Goal: Task Accomplishment & Management: Complete application form

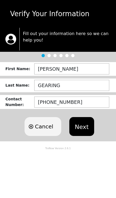
click at [78, 131] on button "Next" at bounding box center [81, 126] width 25 height 19
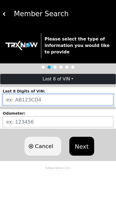
click at [76, 102] on input "string" at bounding box center [58, 99] width 111 height 11
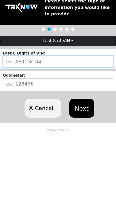
click at [29, 94] on input "string" at bounding box center [58, 99] width 111 height 11
paste input "6BFB0221"
type input "6BFB0221"
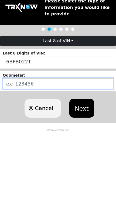
click at [15, 116] on input "number" at bounding box center [58, 121] width 111 height 11
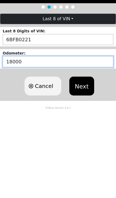
type input "1800"
type input "180000"
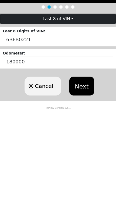
click at [83, 137] on button "Next" at bounding box center [81, 146] width 25 height 19
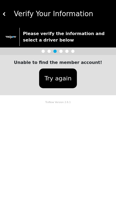
click at [67, 80] on button "Try again" at bounding box center [58, 78] width 38 height 20
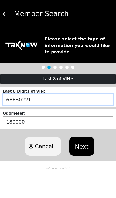
click at [54, 102] on input "string" at bounding box center [58, 99] width 111 height 11
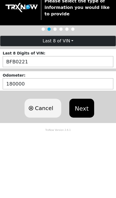
click at [81, 137] on button "Next" at bounding box center [81, 146] width 25 height 19
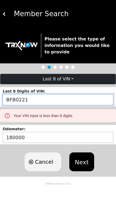
click at [14, 98] on input "string" at bounding box center [58, 99] width 111 height 11
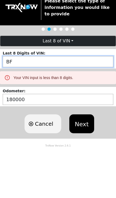
type input "B"
click at [21, 94] on input "string" at bounding box center [58, 99] width 111 height 11
paste input "BFB02212"
type input "BFB02212"
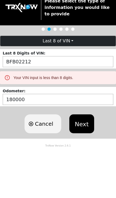
click at [82, 152] on button "Next" at bounding box center [81, 161] width 25 height 19
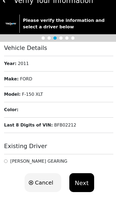
scroll to position [21, 0]
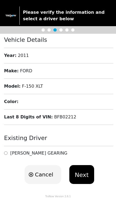
click at [10, 152] on div "TRAVIS GEARING" at bounding box center [38, 152] width 60 height 5
click at [78, 176] on button "Next" at bounding box center [81, 174] width 25 height 19
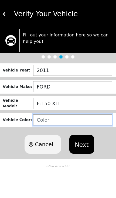
click at [71, 118] on input "text" at bounding box center [72, 119] width 79 height 11
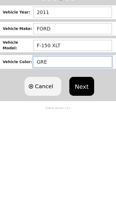
type input "GREY"
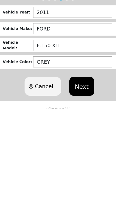
click at [84, 135] on button "Next" at bounding box center [81, 144] width 25 height 19
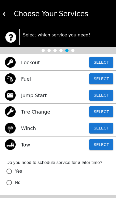
click at [99, 94] on button "Select" at bounding box center [101, 95] width 24 height 11
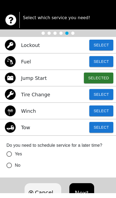
scroll to position [12, 0]
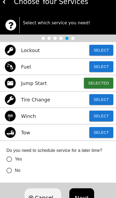
click at [83, 198] on button "Next" at bounding box center [81, 197] width 25 height 19
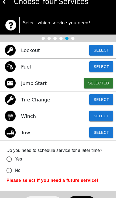
click at [14, 169] on input "No" at bounding box center [9, 170] width 11 height 11
radio input "false"
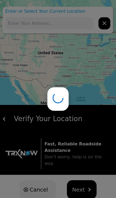
type input "770 Boush St, Norfolk, VA 23510, USA"
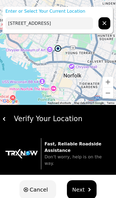
click at [78, 186] on span "Next" at bounding box center [78, 190] width 13 height 8
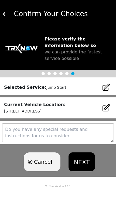
click at [78, 161] on button "NEXT" at bounding box center [81, 161] width 26 height 19
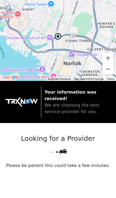
click at [78, 125] on div "Looking for a Provider Please be patient this could take a few minutes." at bounding box center [58, 163] width 116 height 81
click at [105, 70] on button "Zoom out" at bounding box center [107, 69] width 11 height 11
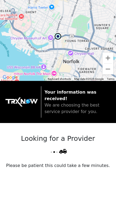
click at [105, 72] on button "Zoom out" at bounding box center [107, 69] width 11 height 11
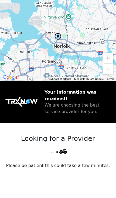
click at [49, 170] on div "Looking for a Provider Please be patient this could take a few minutes." at bounding box center [58, 163] width 116 height 81
click at [67, 89] on p "Your information was received! We are choosing the best service provider for yo…" at bounding box center [77, 102] width 66 height 26
click at [107, 60] on button "Zoom in" at bounding box center [107, 58] width 11 height 11
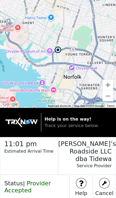
click at [84, 178] on img at bounding box center [81, 183] width 10 height 10
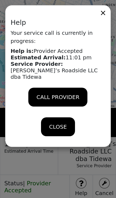
click at [68, 121] on div "CLOSE" at bounding box center [58, 126] width 34 height 19
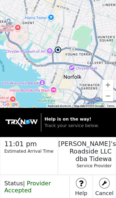
click at [103, 179] on img at bounding box center [105, 183] width 10 height 10
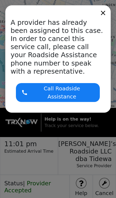
click at [74, 88] on div "Call Roadside Assistance" at bounding box center [58, 92] width 84 height 19
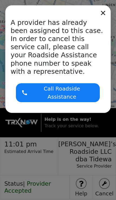
click at [28, 114] on div "A provider has already been assigned to this case. In order to cancel this serv…" at bounding box center [58, 100] width 116 height 200
